Goal: Task Accomplishment & Management: Complete application form

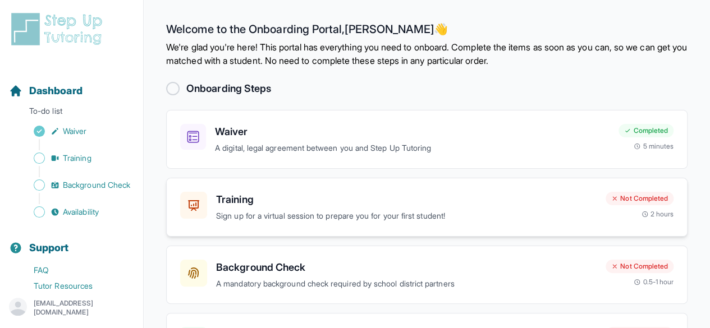
click at [363, 213] on p "Sign up for a virtual session to prepare you for your first student!" at bounding box center [406, 216] width 380 height 13
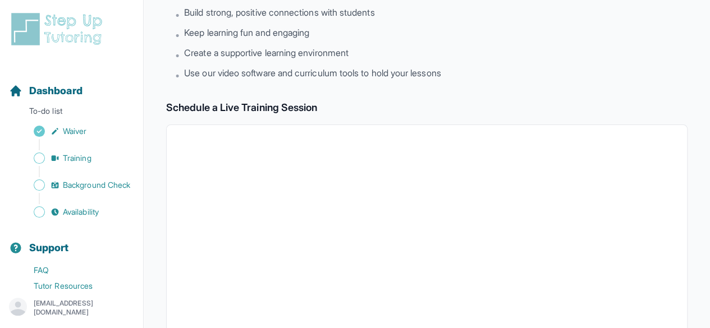
scroll to position [112, 0]
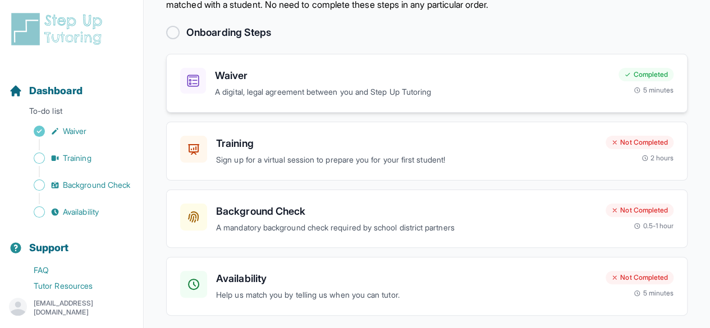
scroll to position [94, 0]
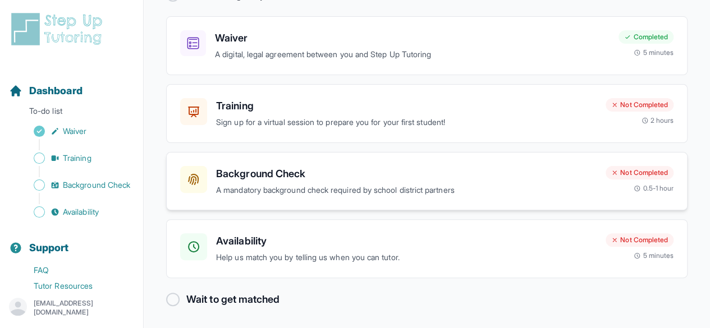
click at [323, 192] on p "A mandatory background check required by school district partners" at bounding box center [406, 190] width 380 height 13
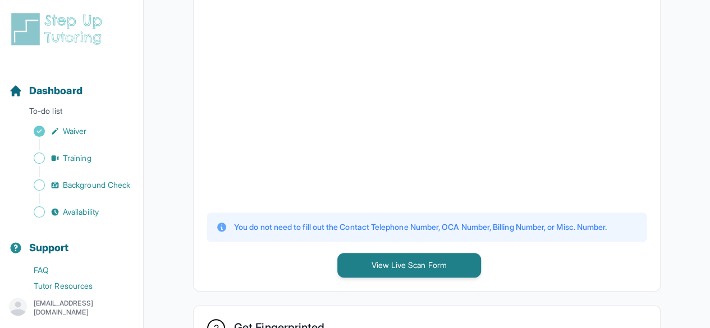
scroll to position [449, 0]
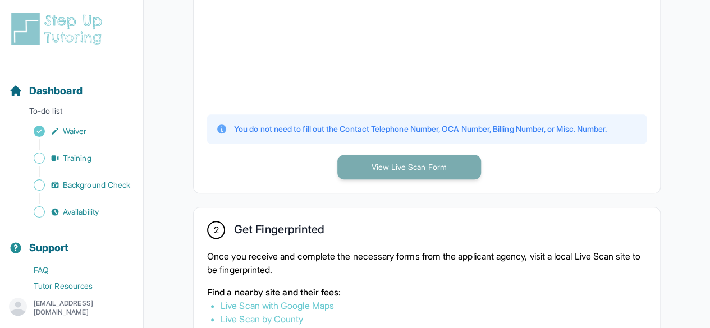
click at [413, 169] on button "View Live Scan Form" at bounding box center [409, 167] width 144 height 25
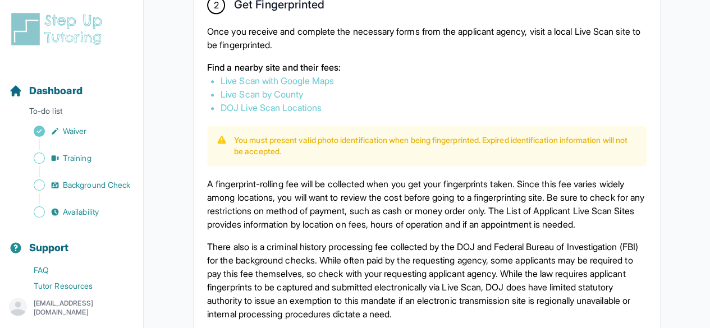
scroll to position [617, 0]
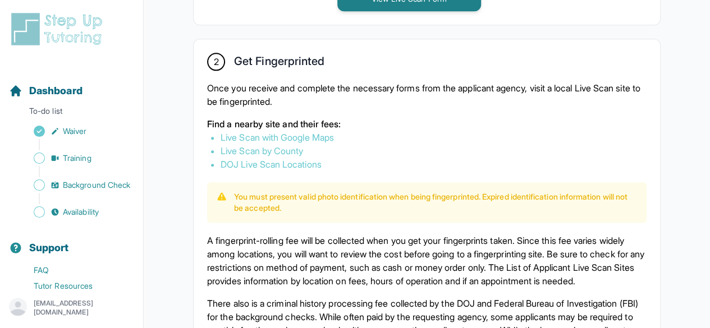
click at [325, 132] on link "Live Scan with Google Maps" at bounding box center [277, 137] width 113 height 11
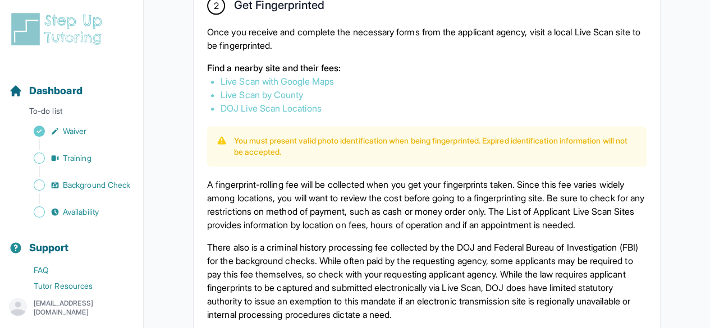
click at [264, 109] on link "DOJ Live Scan Locations" at bounding box center [271, 108] width 101 height 11
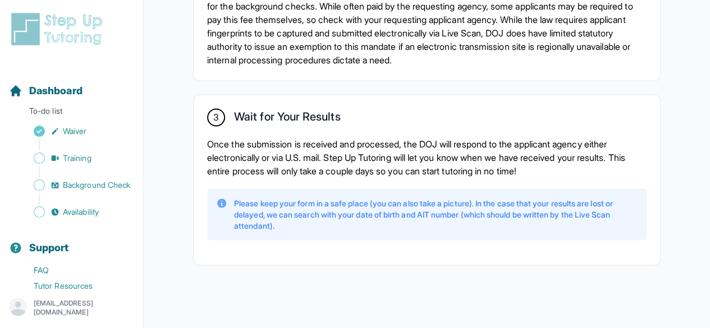
scroll to position [943, 0]
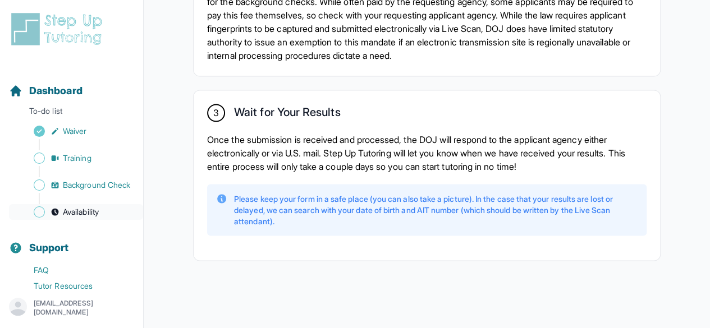
click at [67, 218] on span "Availability" at bounding box center [81, 212] width 36 height 11
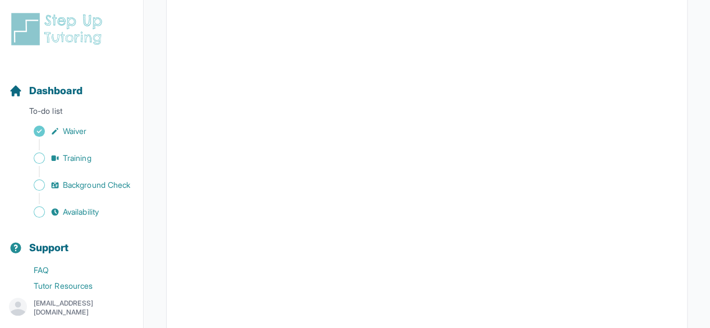
scroll to position [267, 0]
click at [45, 109] on p "To-do list" at bounding box center [71, 114] width 134 height 16
click at [72, 85] on span "Dashboard" at bounding box center [55, 91] width 53 height 16
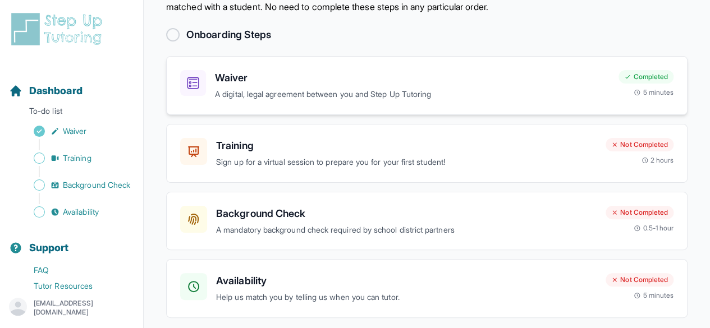
scroll to position [94, 0]
